Goal: Navigation & Orientation: Find specific page/section

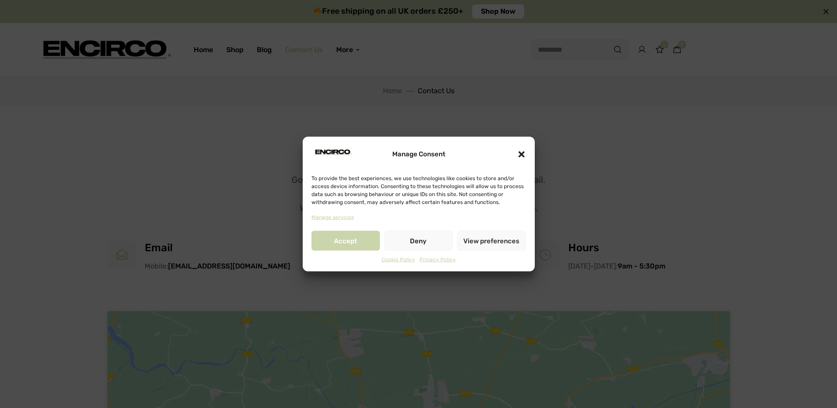
click at [523, 154] on icon "Close dialogue" at bounding box center [521, 154] width 9 height 9
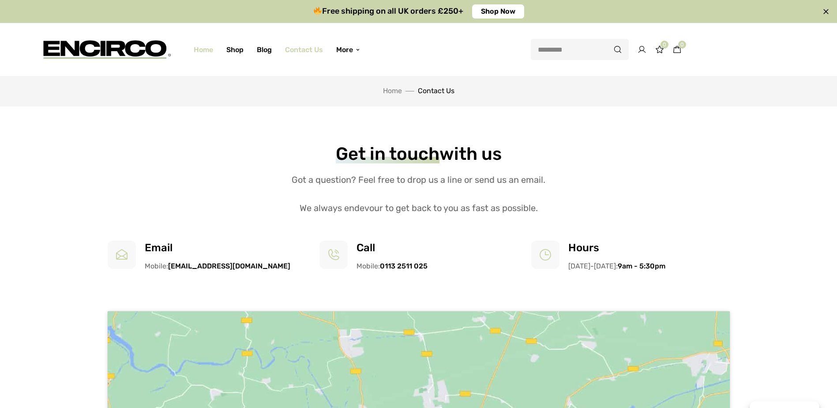
click at [206, 51] on link "Home" at bounding box center [203, 49] width 33 height 31
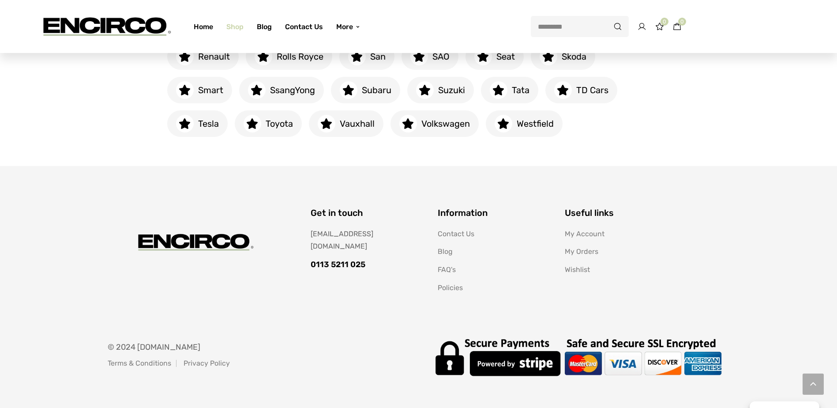
scroll to position [546, 0]
